Goal: Information Seeking & Learning: Learn about a topic

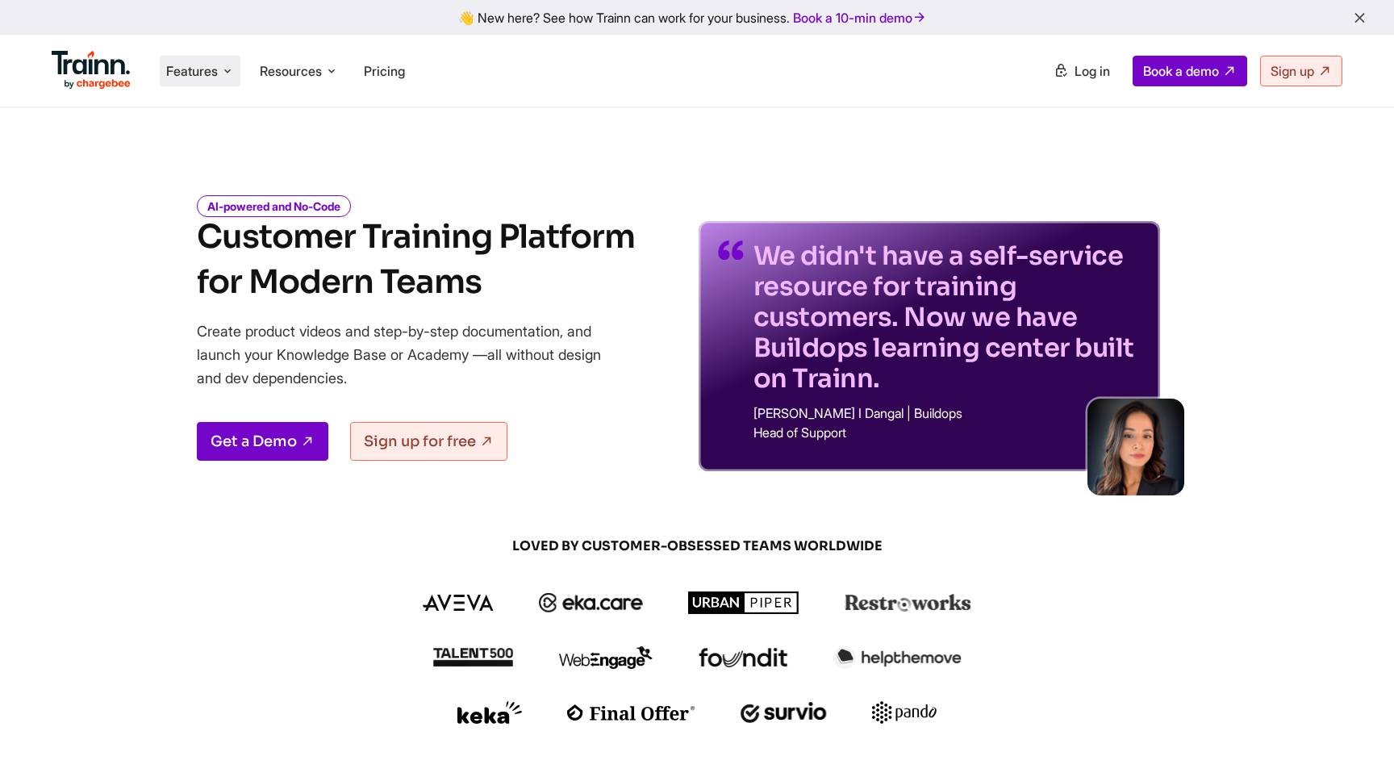
click at [224, 66] on icon at bounding box center [227, 71] width 13 height 16
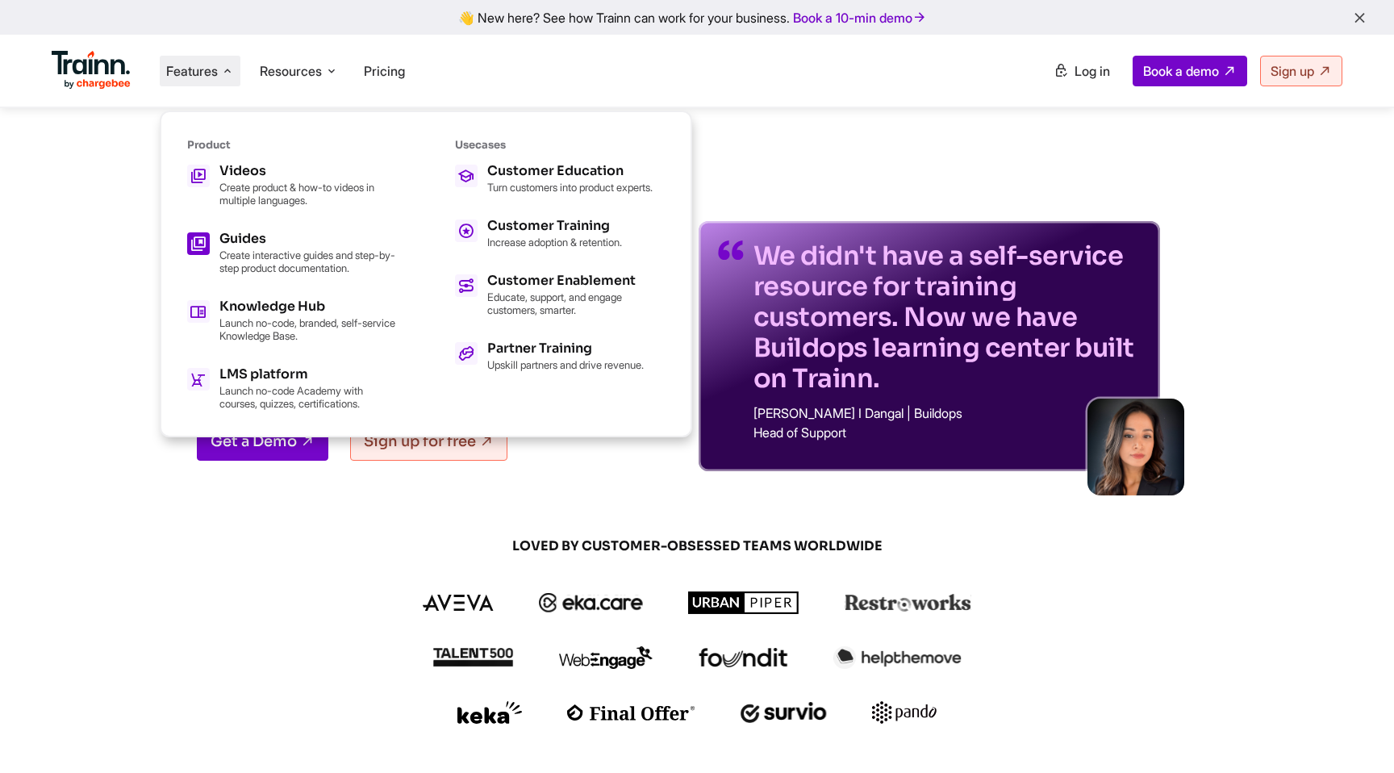
click at [263, 253] on p "Create interactive guides and step-by-step product documentation." at bounding box center [308, 262] width 178 height 26
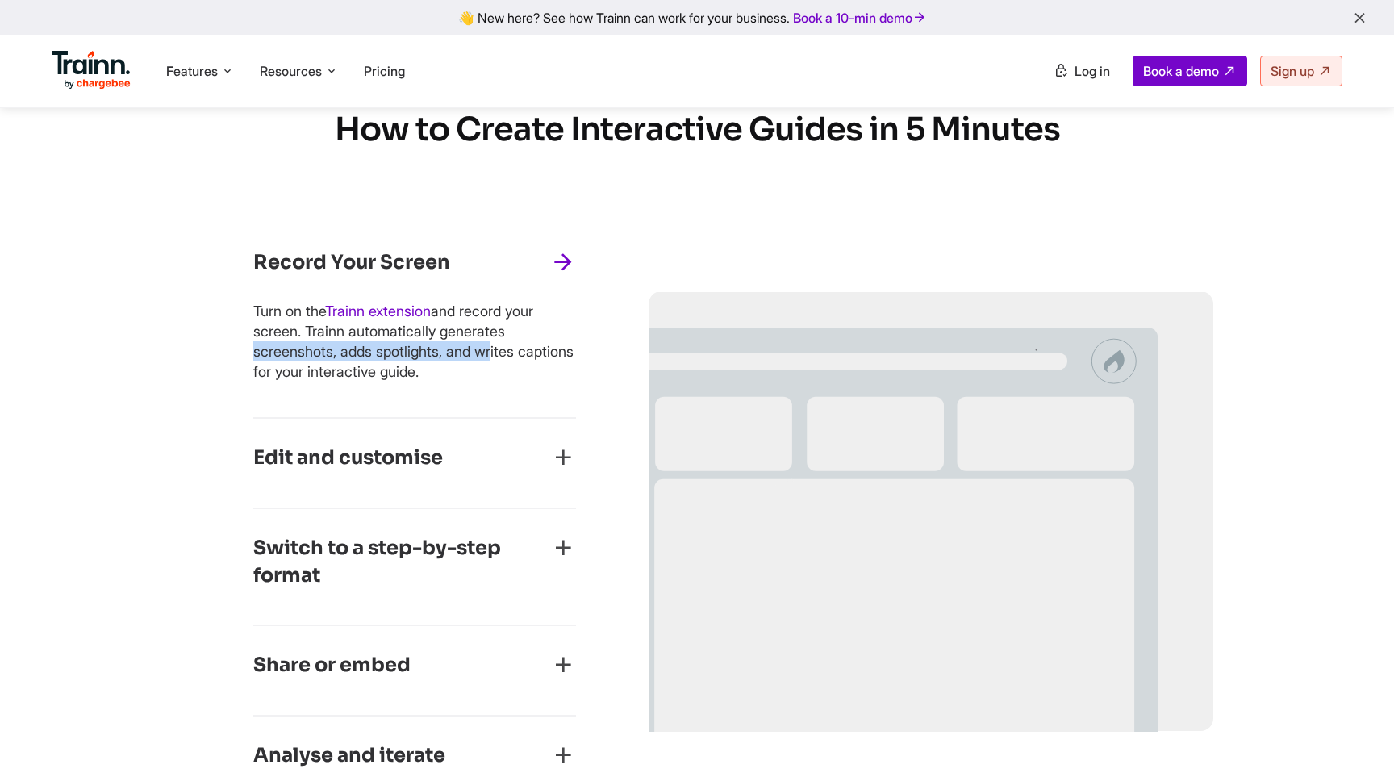
drag, startPoint x: 447, startPoint y: 331, endPoint x: 345, endPoint y: 351, distance: 104.4
click at [345, 351] on p "Turn on the Trainn extension and record your screen. Trainn automatically gener…" at bounding box center [414, 341] width 323 height 81
click at [374, 354] on p "Turn on the Trainn extension and record your screen. Trainn automatically gener…" at bounding box center [414, 341] width 323 height 81
drag, startPoint x: 382, startPoint y: 348, endPoint x: 495, endPoint y: 369, distance: 114.9
click at [495, 369] on p "Turn on the Trainn extension and record your screen. Trainn automatically gener…" at bounding box center [414, 341] width 323 height 81
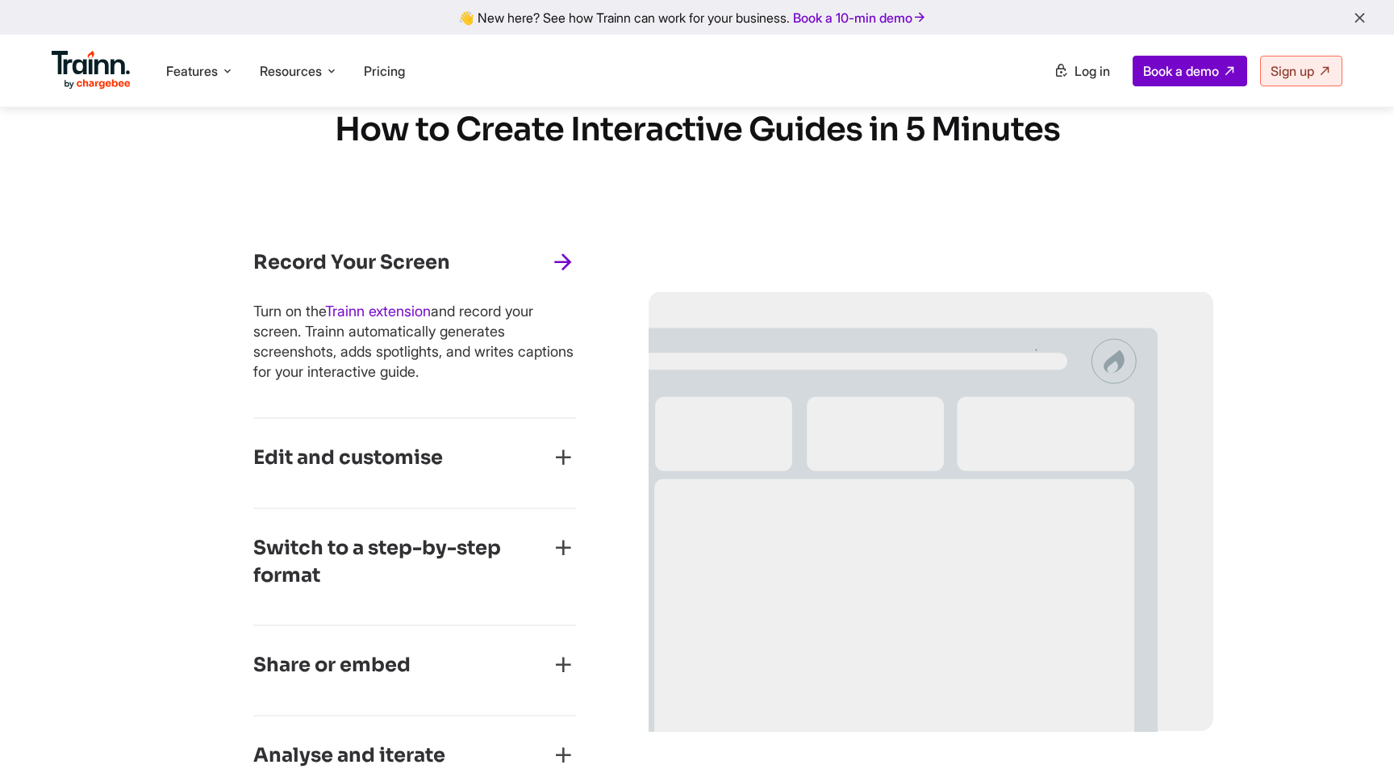
click at [490, 453] on div "Edit and customise" at bounding box center [414, 463] width 323 height 37
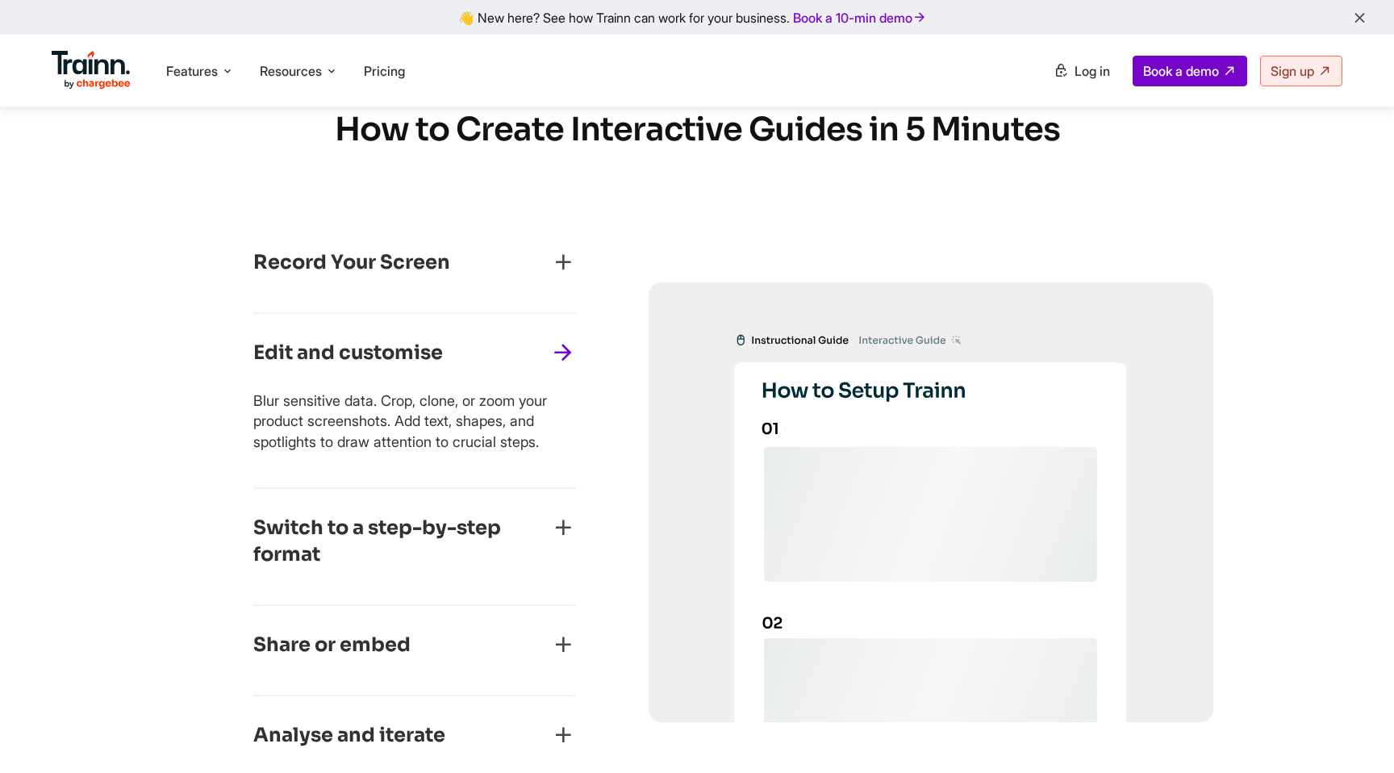
click at [483, 542] on h3 "Switch to a step-by-step format" at bounding box center [401, 542] width 297 height 54
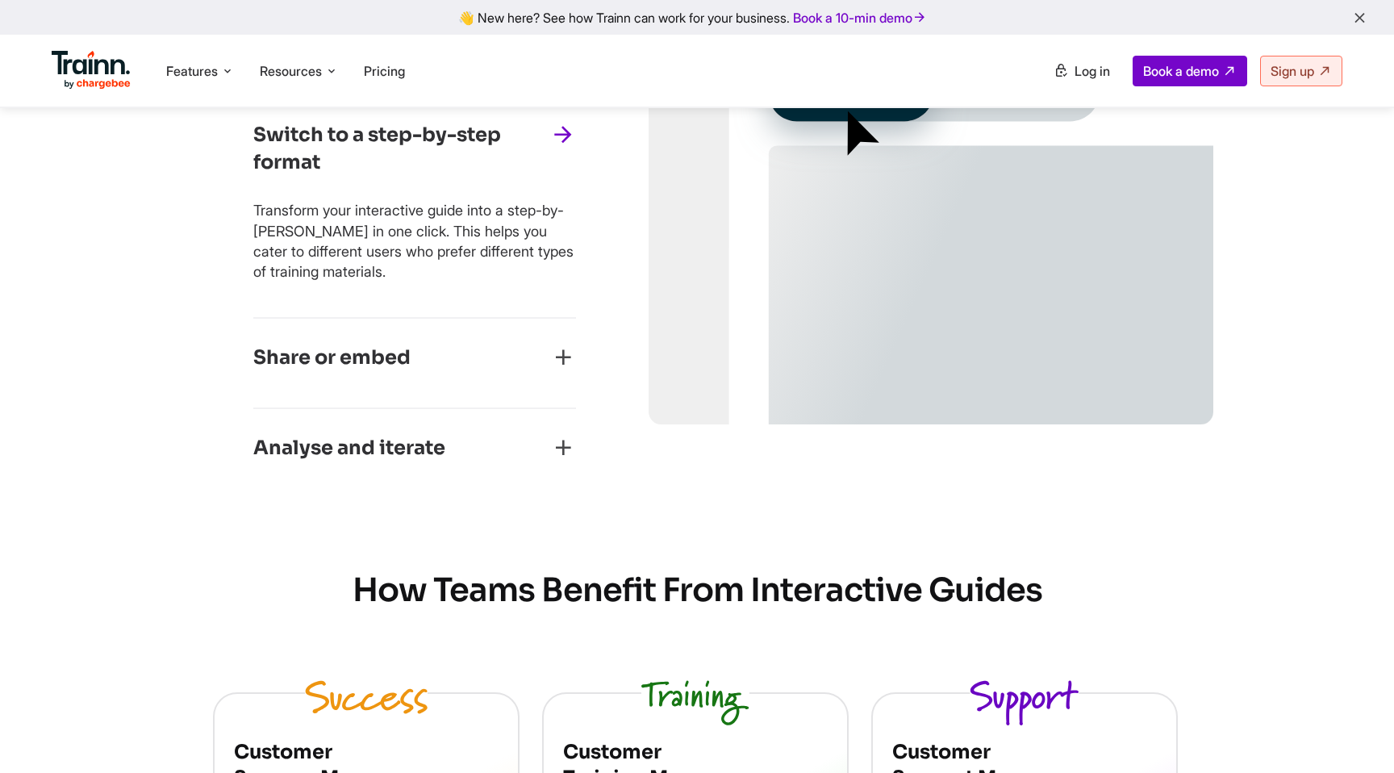
scroll to position [1070, 0]
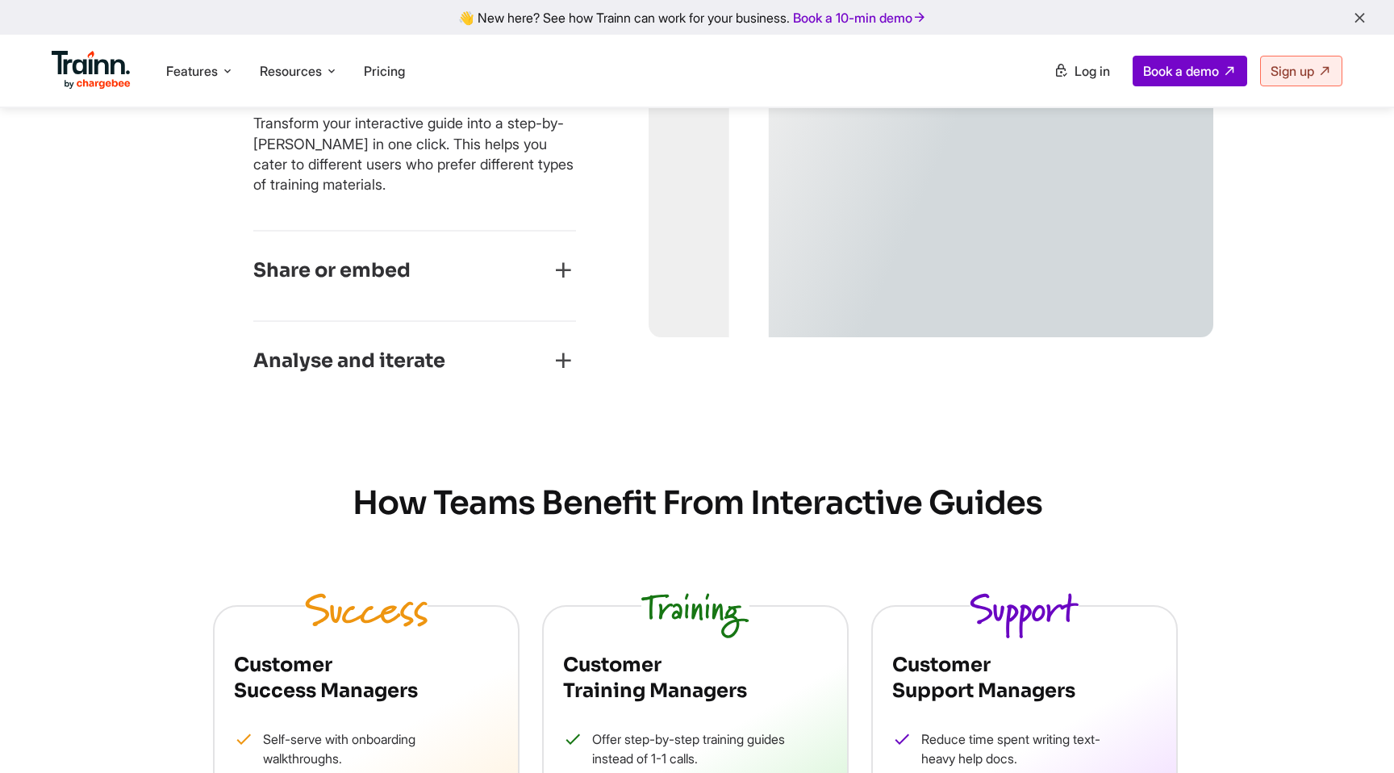
click at [519, 314] on div "Share or embed Share your guides with customers in one click. Or copy+paste the…" at bounding box center [414, 277] width 323 height 90
click at [518, 275] on div "Share or embed" at bounding box center [414, 275] width 323 height 37
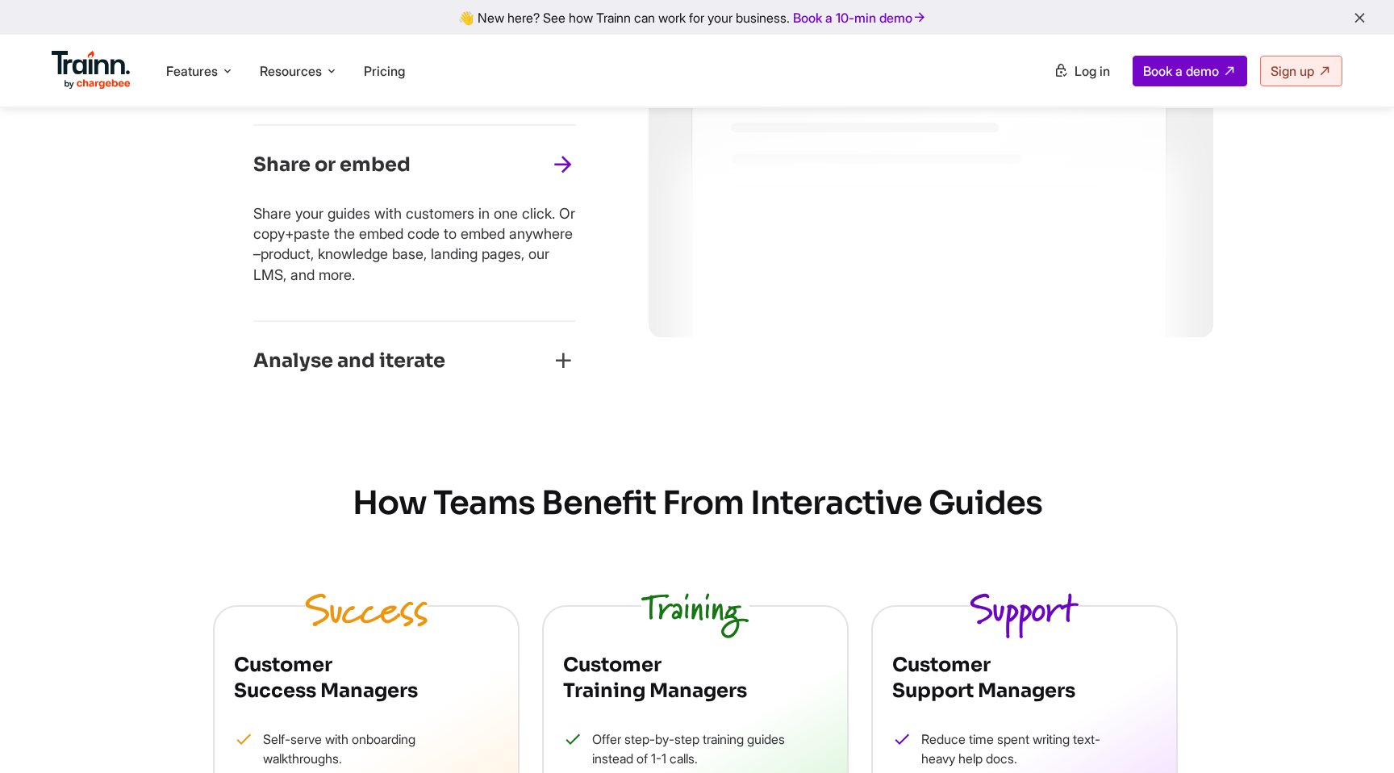
click at [488, 341] on div "Analyse and iterate See who's viewing and completing your guides, how often, an…" at bounding box center [414, 366] width 323 height 89
click at [480, 366] on div "Analyse and iterate" at bounding box center [414, 366] width 323 height 37
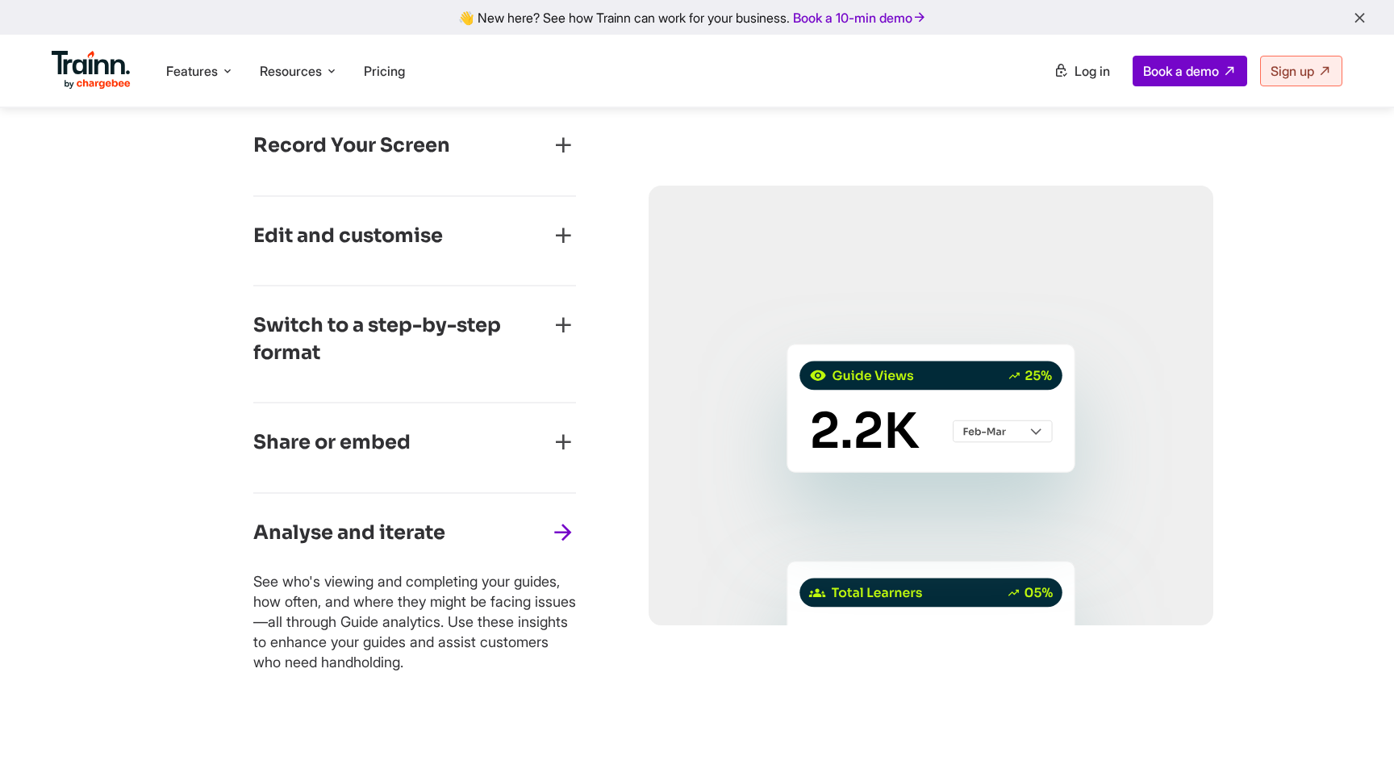
scroll to position [794, 0]
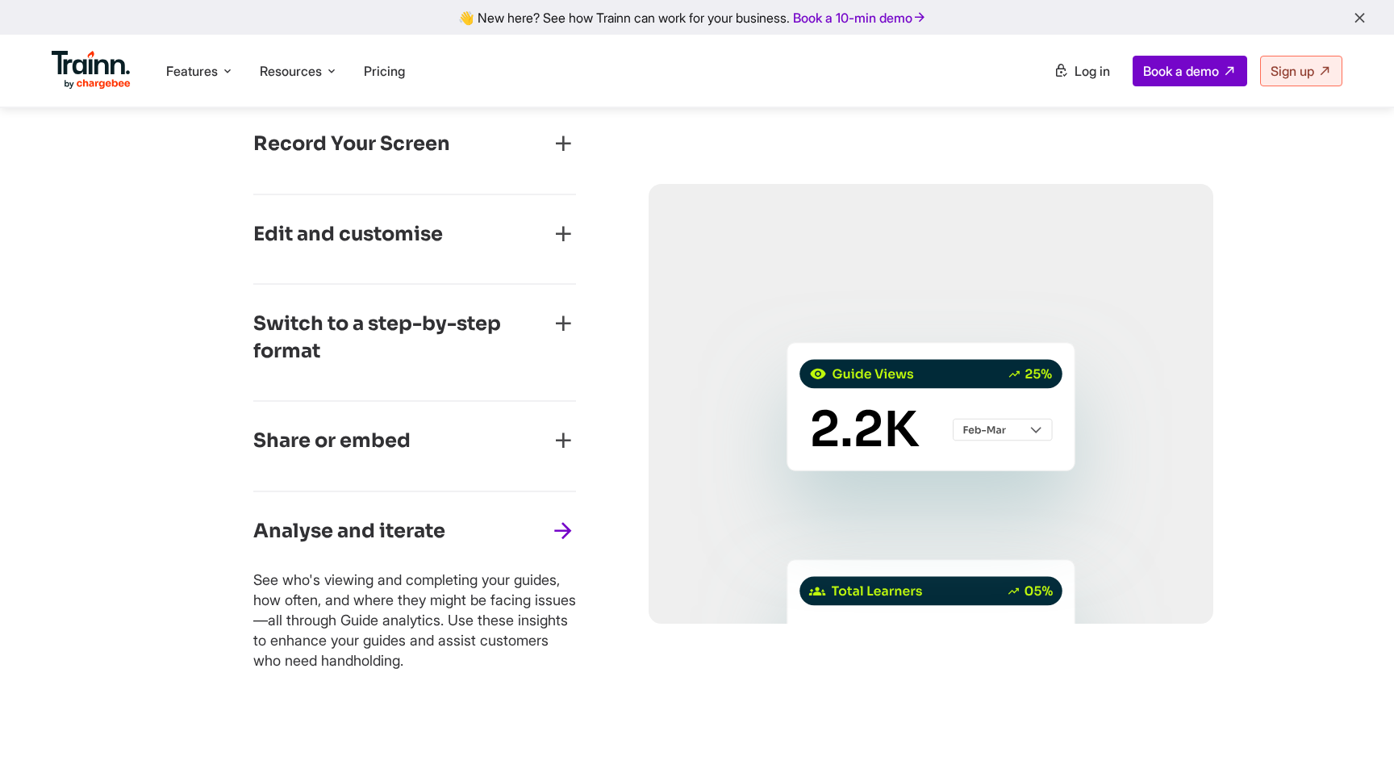
click at [449, 444] on div "Share or embed" at bounding box center [414, 446] width 323 height 37
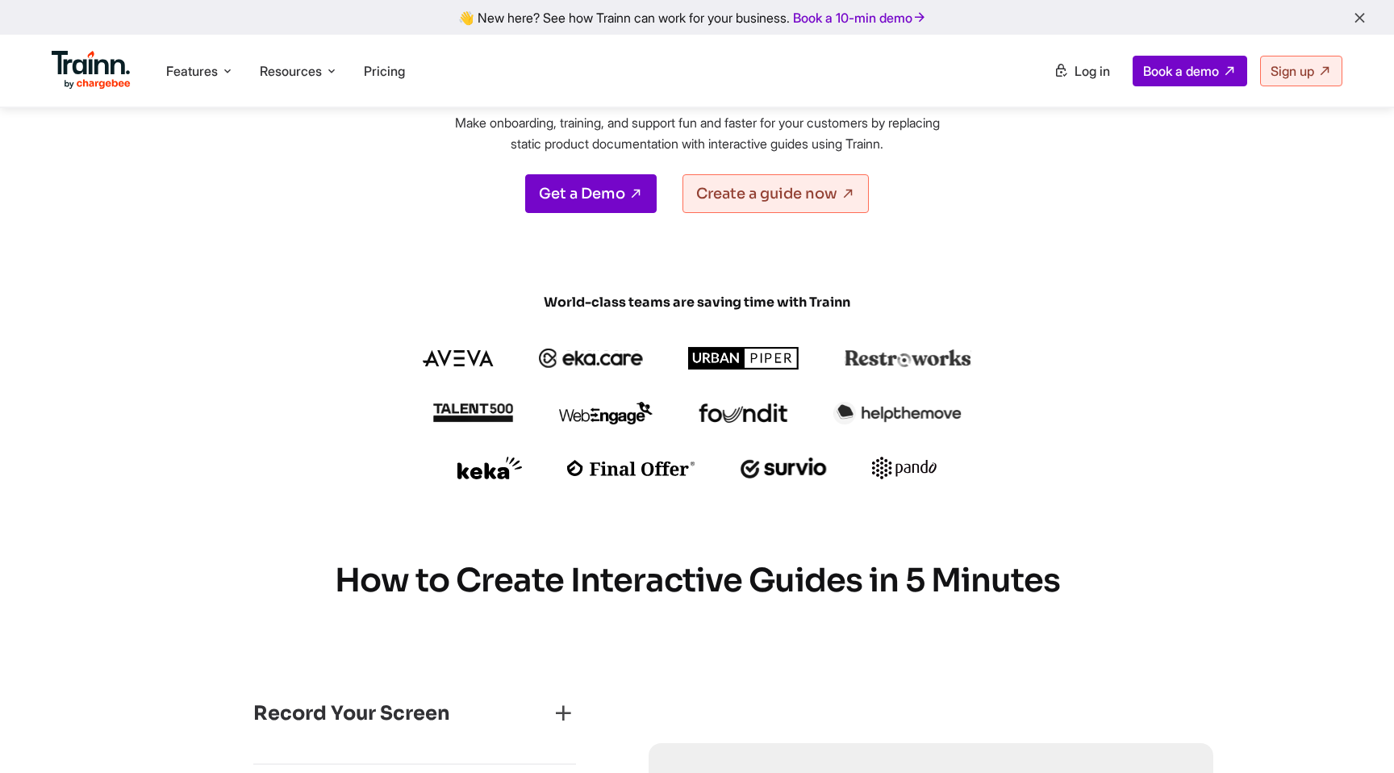
scroll to position [217, 0]
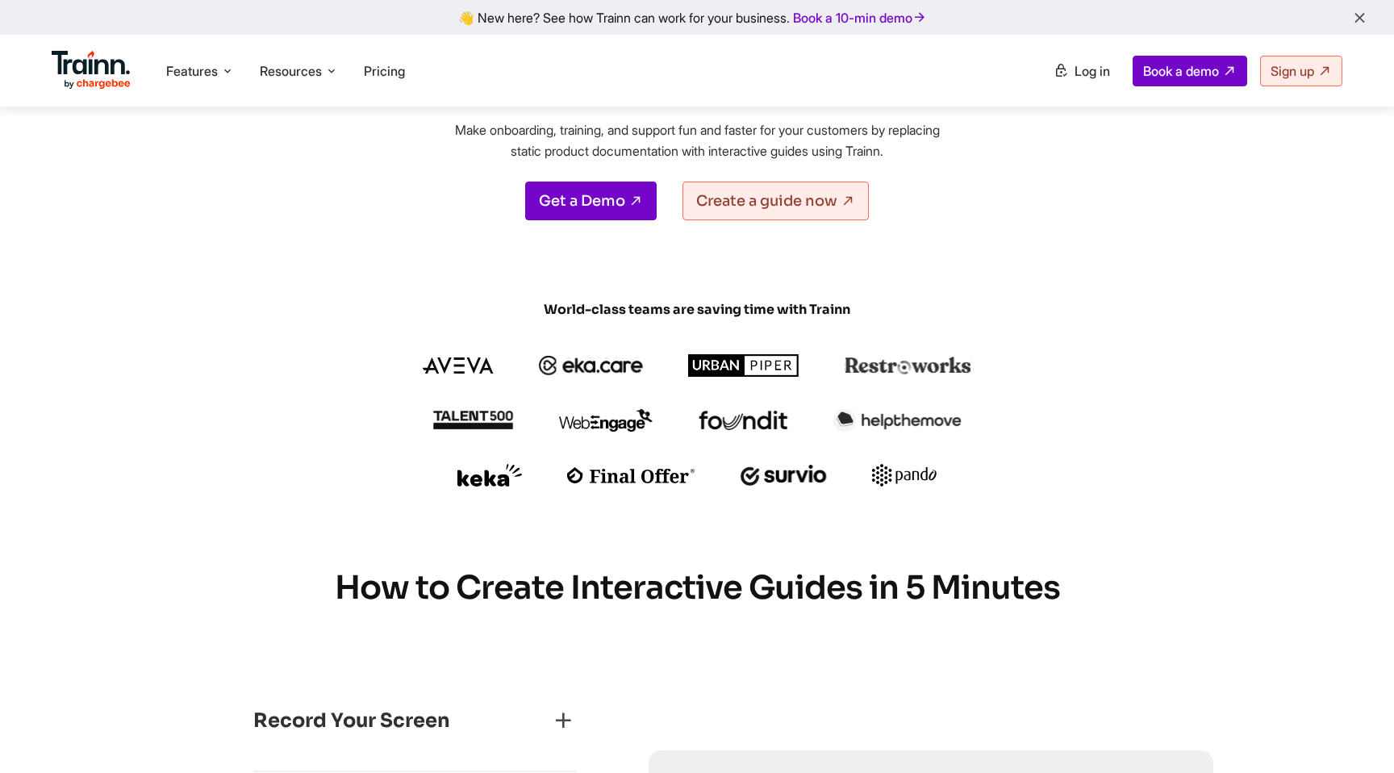
click at [607, 366] on img at bounding box center [591, 365] width 105 height 19
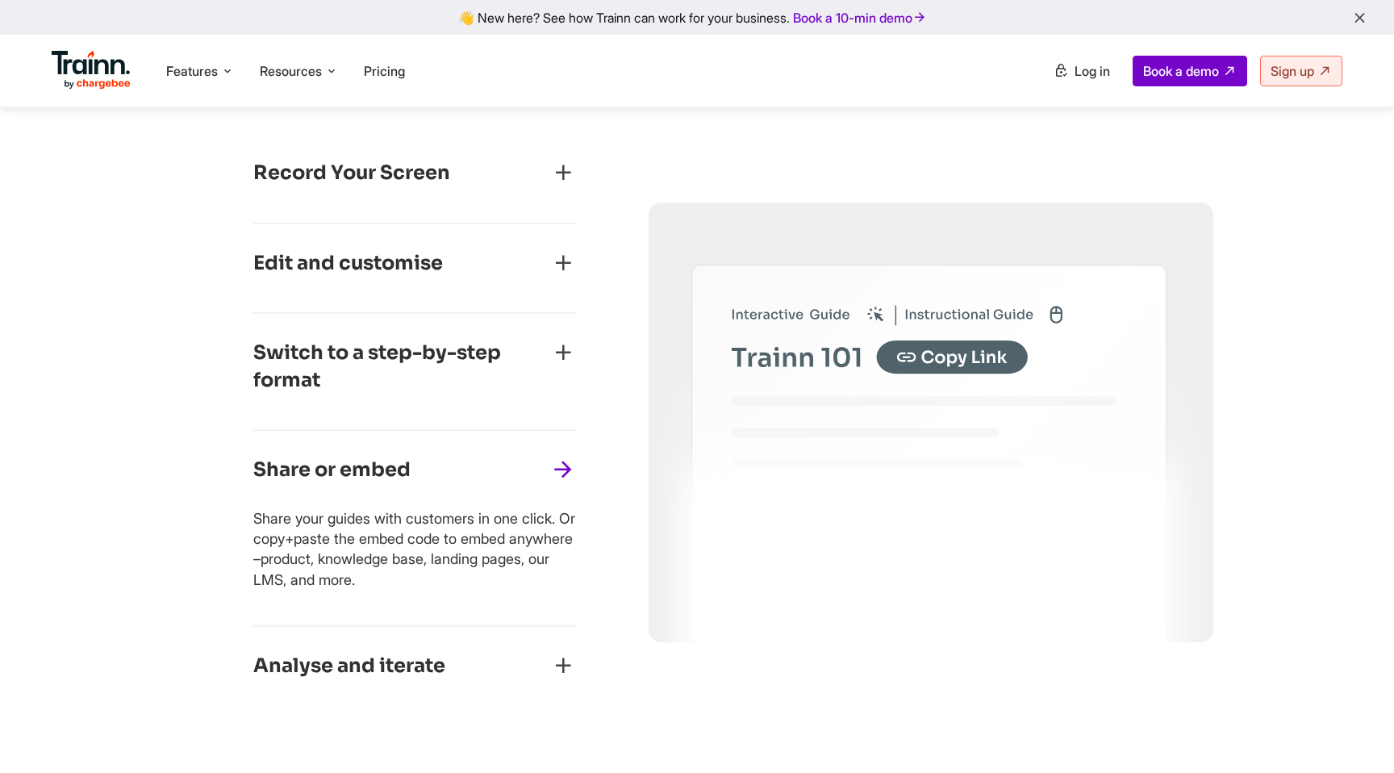
scroll to position [775, 0]
